Goal: Task Accomplishment & Management: Use online tool/utility

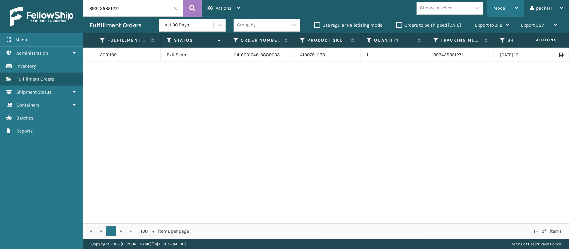
click at [512, 2] on div "Mode" at bounding box center [505, 8] width 25 height 17
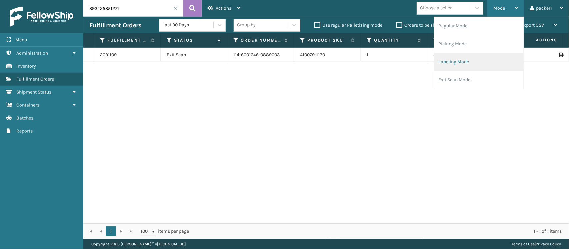
click at [454, 57] on li "Labeling Mode" at bounding box center [478, 62] width 89 height 18
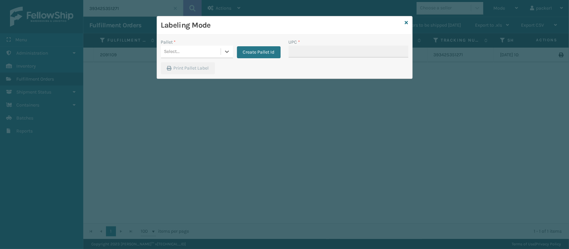
click at [189, 53] on div "Select..." at bounding box center [191, 51] width 60 height 11
click at [180, 66] on div "FDXG-S25BALXJQ4" at bounding box center [197, 68] width 72 height 12
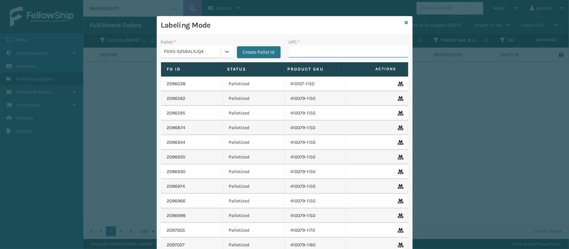
click at [296, 49] on input "UPC *" at bounding box center [349, 52] width 120 height 12
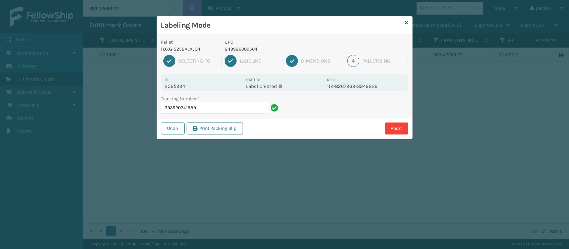
type input "393520241989"
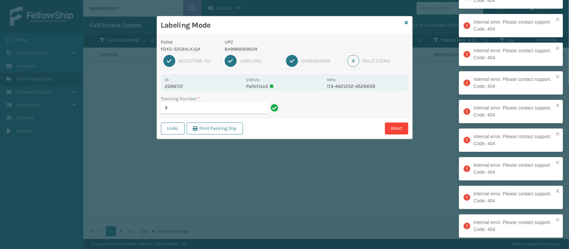
type input "3"
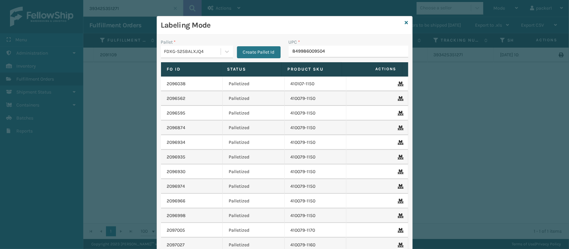
type input "84"
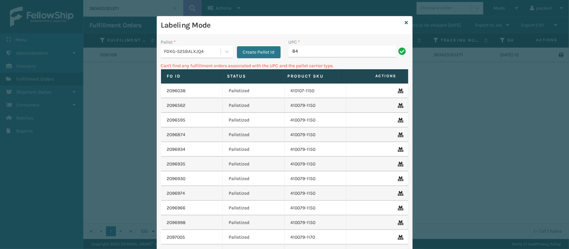
type input "8"
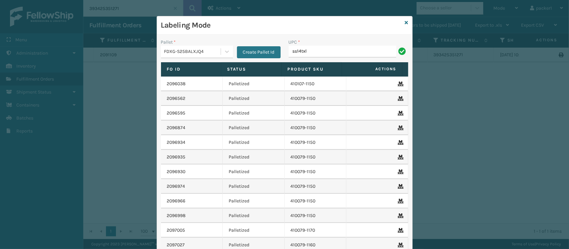
type input "ss14txl"
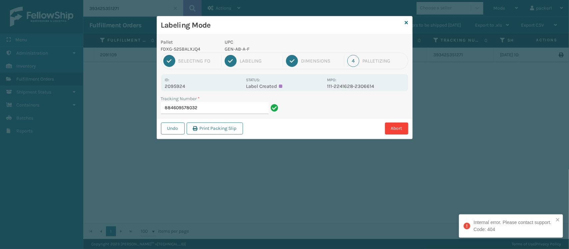
type input "884609578032"
type input "393520573011"
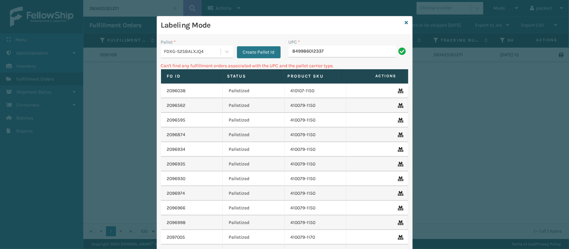
click at [169, 47] on div "FDXG-S25BALXJQ4" at bounding box center [191, 51] width 60 height 11
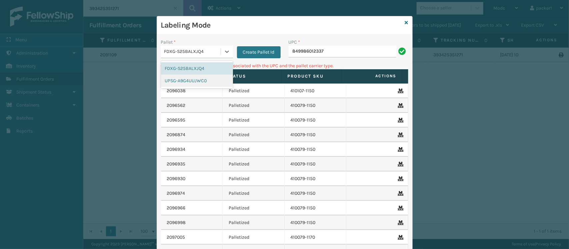
click at [179, 80] on div "UPSG-A9G4UUJWC0" at bounding box center [197, 81] width 72 height 12
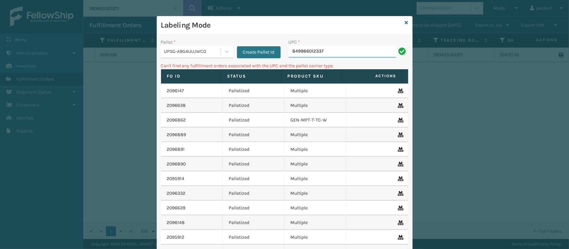
click at [357, 49] on input "849986012337" at bounding box center [343, 52] width 108 height 12
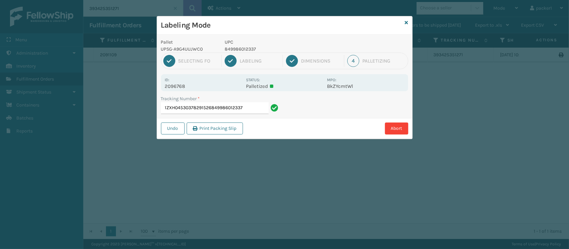
type input "1ZXH04530378291526849986012337"
type input "1ZXH04530387965095849986012337"
